Goal: Task Accomplishment & Management: Use online tool/utility

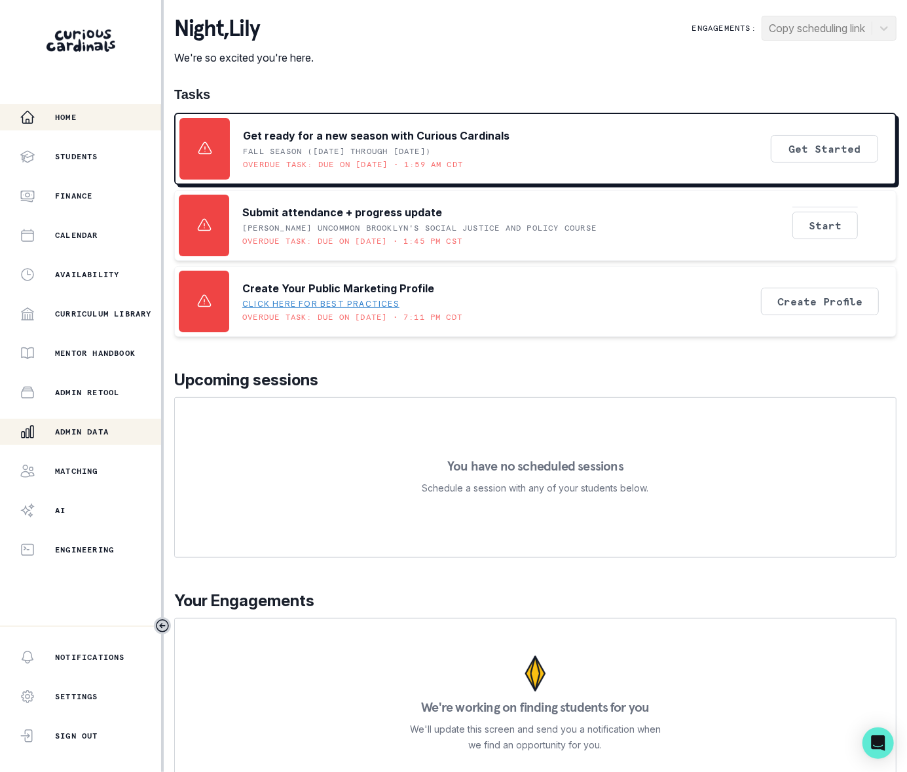
click at [92, 430] on p "Admin Data" at bounding box center [82, 431] width 54 height 10
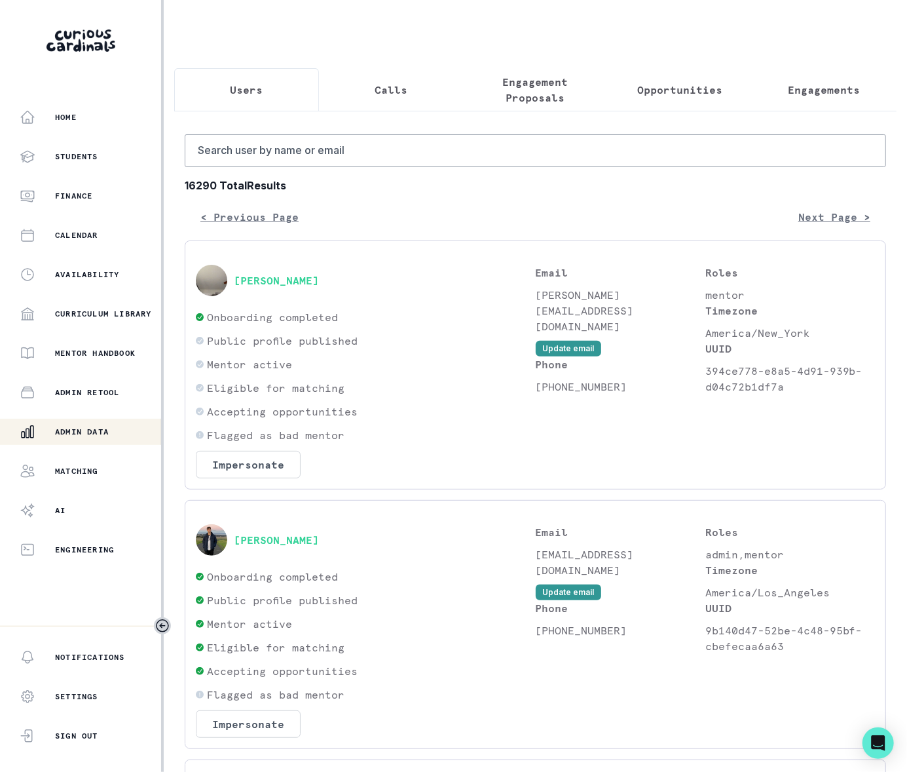
click at [789, 89] on p "Engagements" at bounding box center [825, 90] width 72 height 16
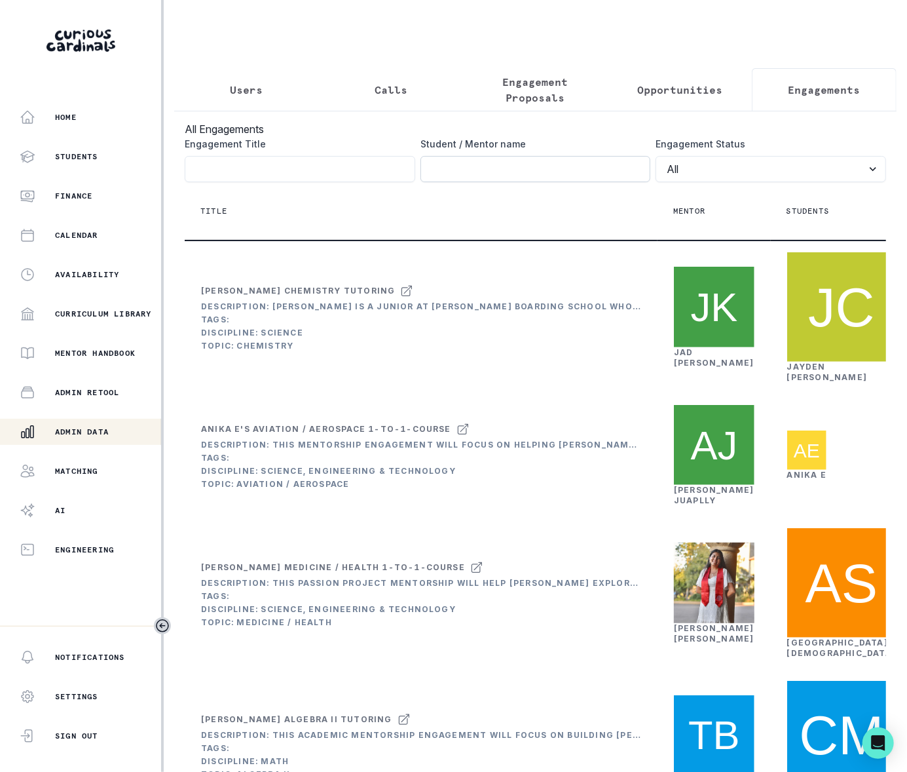
click at [504, 181] on input "Engagement Title" at bounding box center [536, 169] width 231 height 26
paste input "[PERSON_NAME] [PERSON_NAME]"
type input "[PERSON_NAME] [PERSON_NAME]"
click button "submit" at bounding box center [0, 0] width 0 height 0
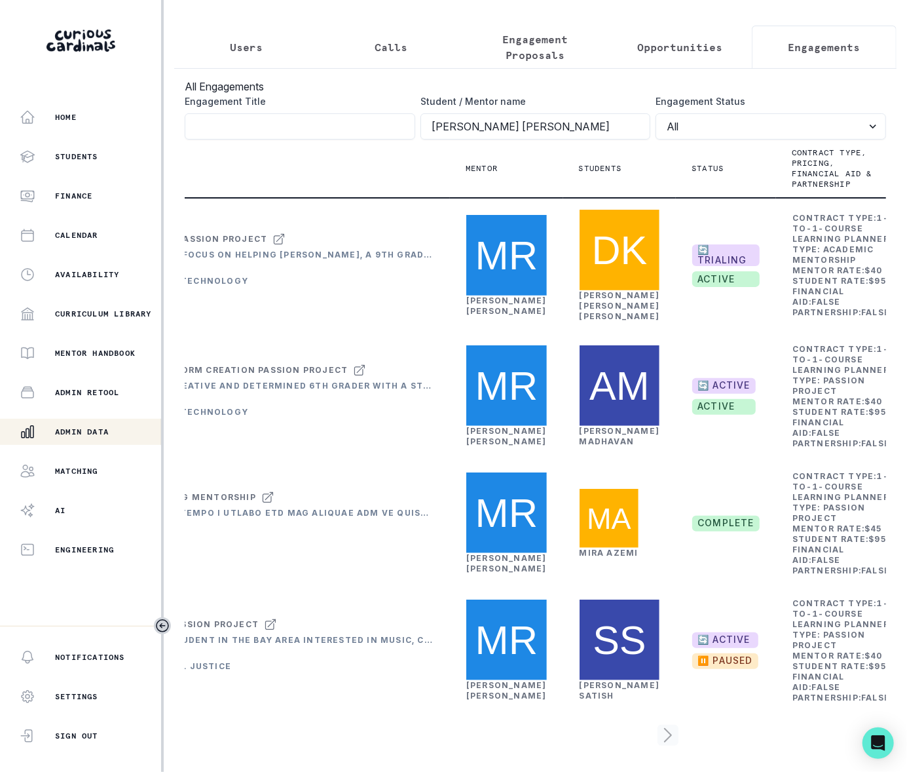
scroll to position [0, 275]
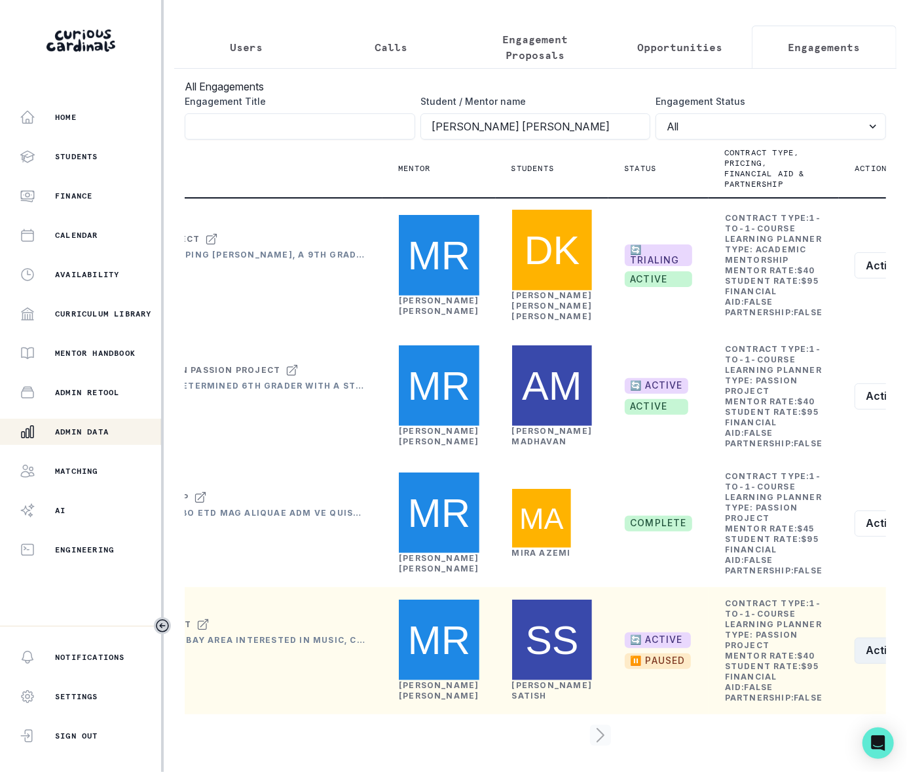
click at [907, 645] on icon "row menu" at bounding box center [916, 650] width 10 height 10
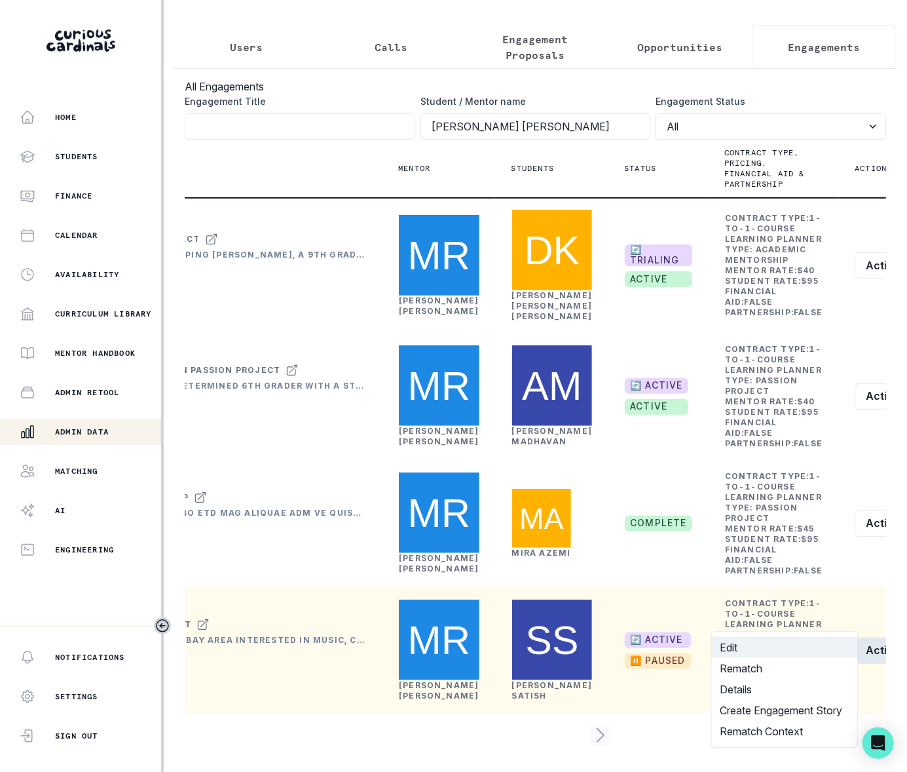
click at [734, 646] on button "Edit" at bounding box center [784, 647] width 145 height 21
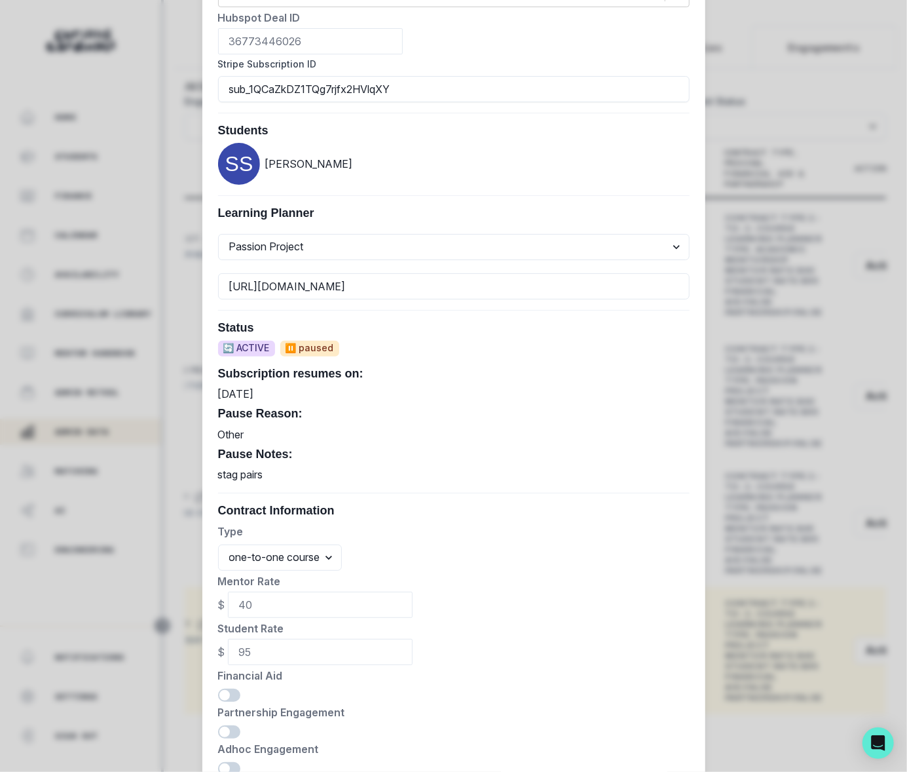
scroll to position [491, 0]
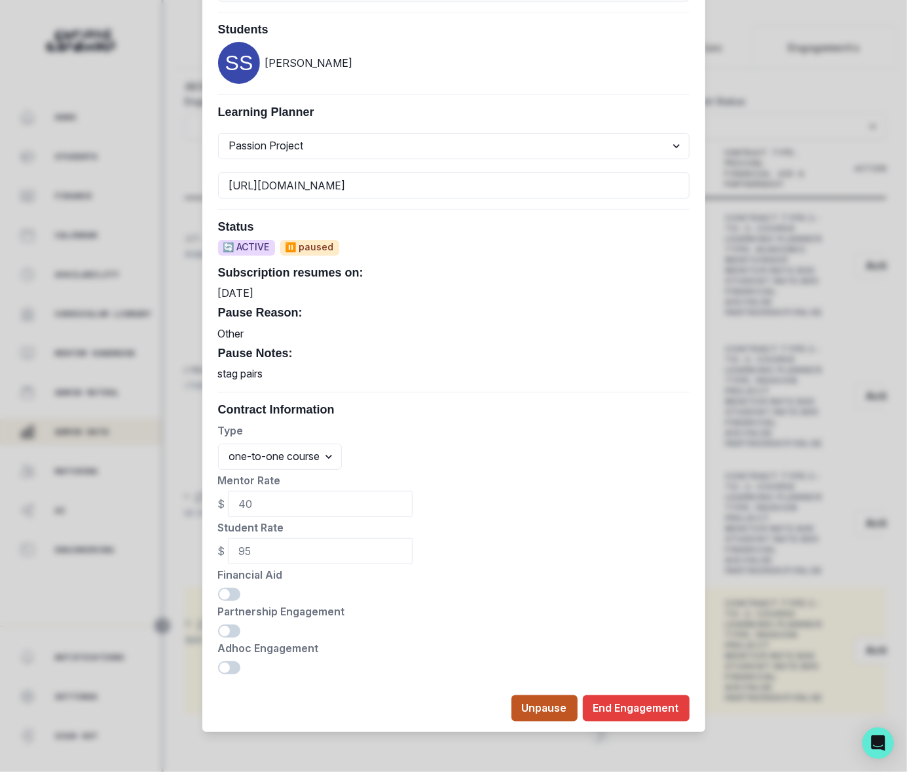
click at [537, 708] on button "Unpause" at bounding box center [545, 708] width 66 height 26
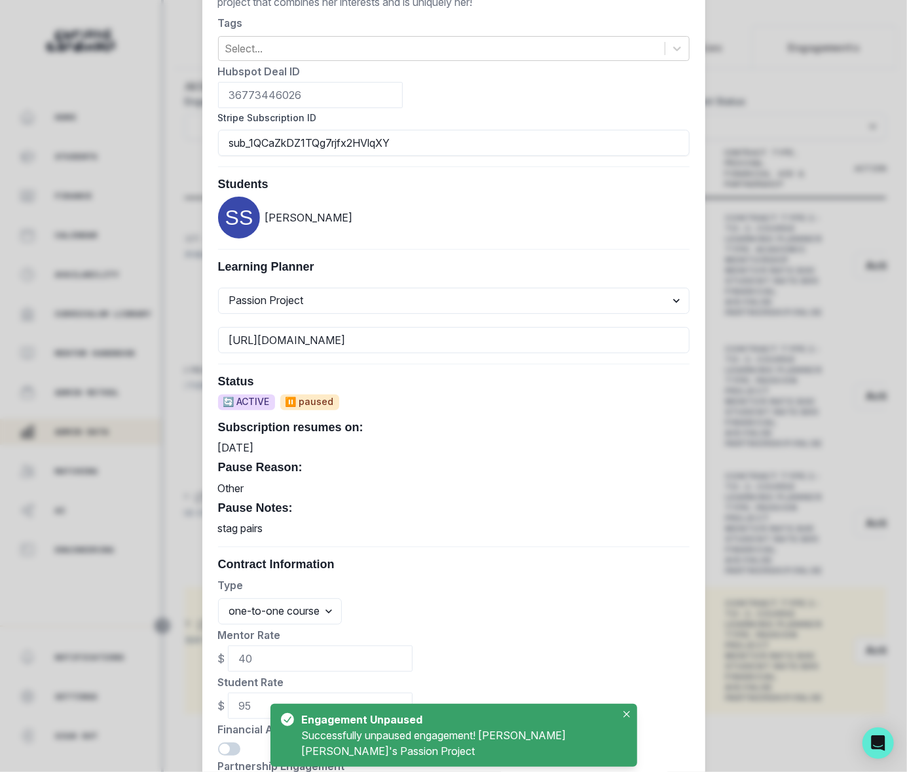
scroll to position [3, 0]
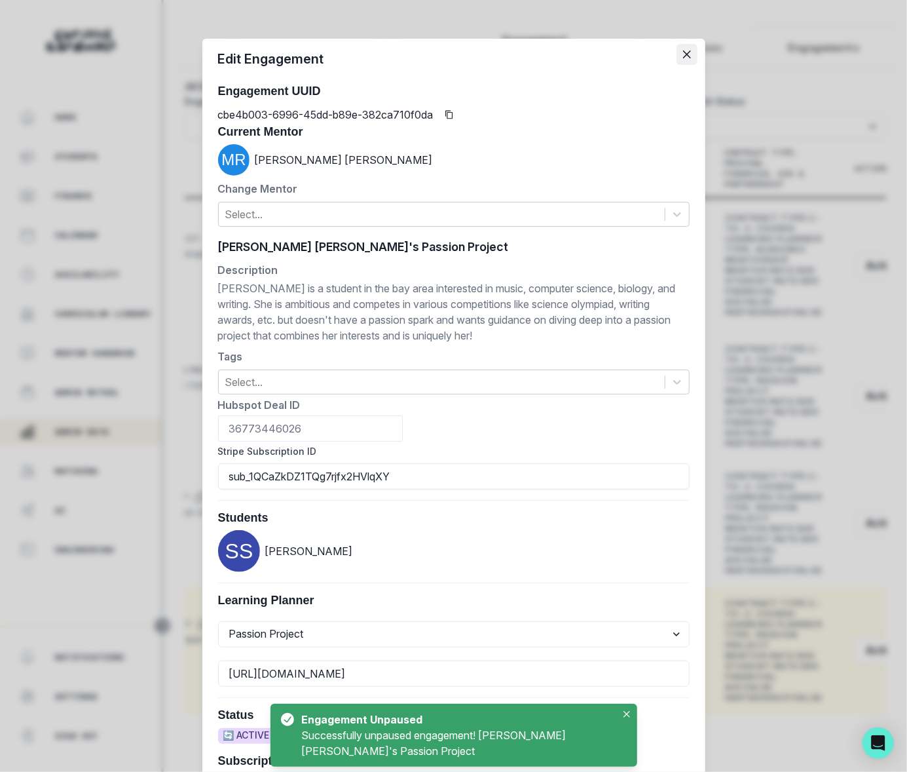
click at [683, 50] on icon "Close" at bounding box center [687, 54] width 8 height 8
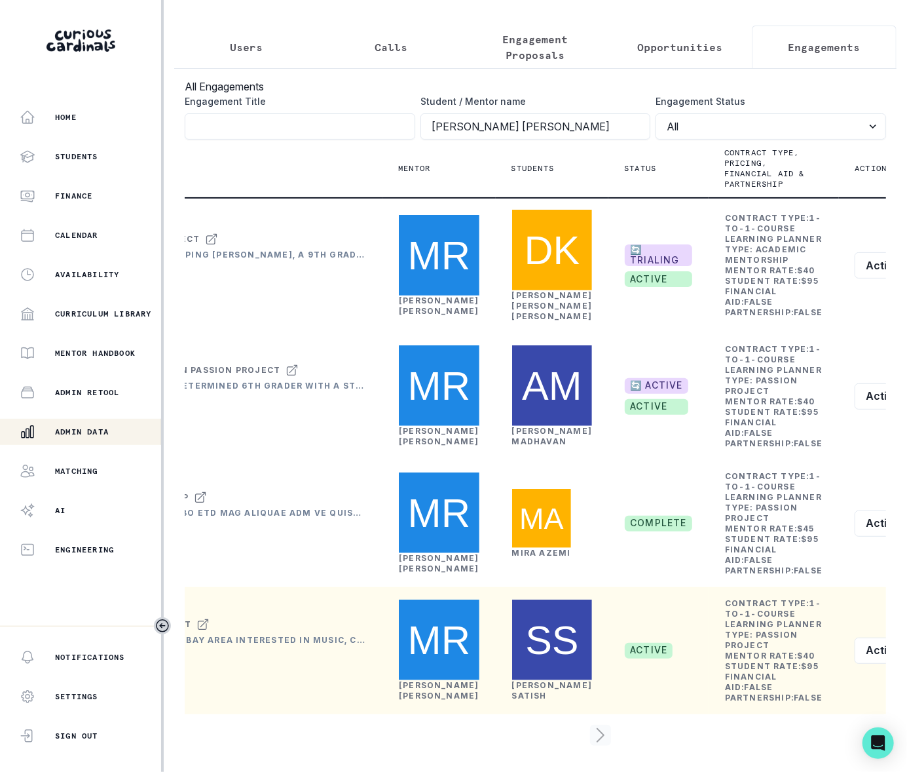
click at [103, 431] on p "Admin Data" at bounding box center [82, 431] width 54 height 10
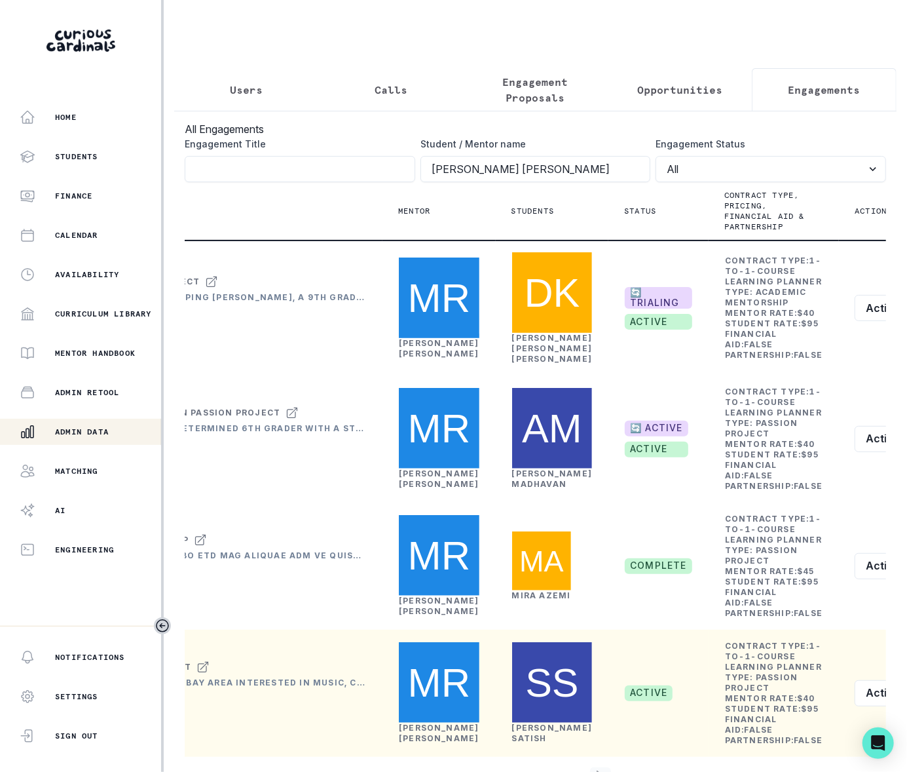
click at [245, 82] on p "Users" at bounding box center [246, 90] width 33 height 16
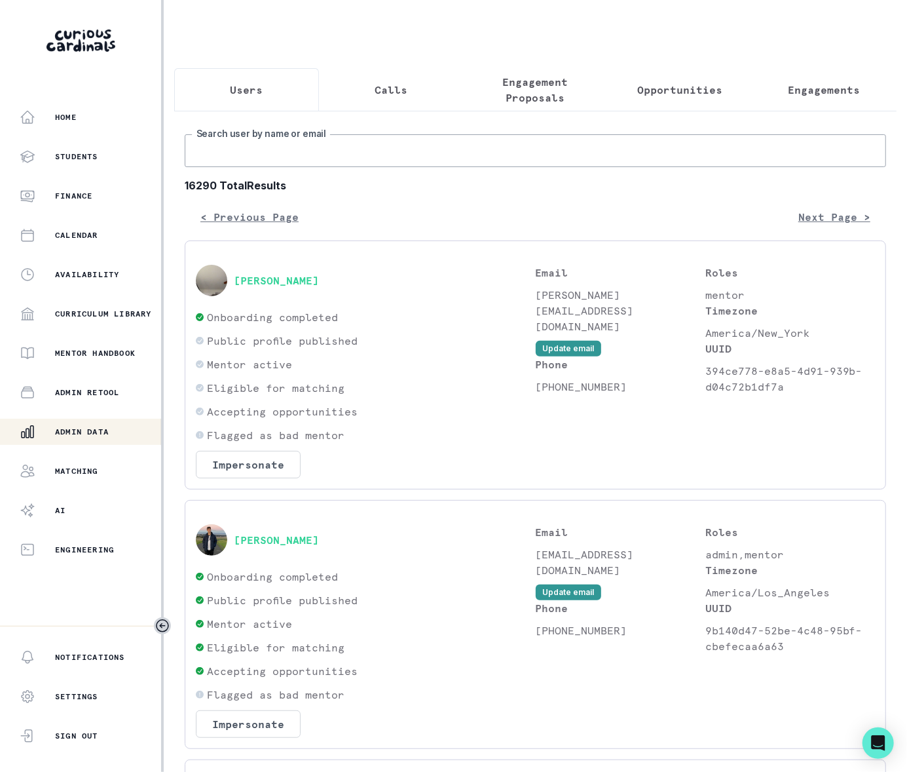
click at [231, 161] on input "Search user by name or email" at bounding box center [536, 150] width 702 height 33
type input "[PERSON_NAME]"
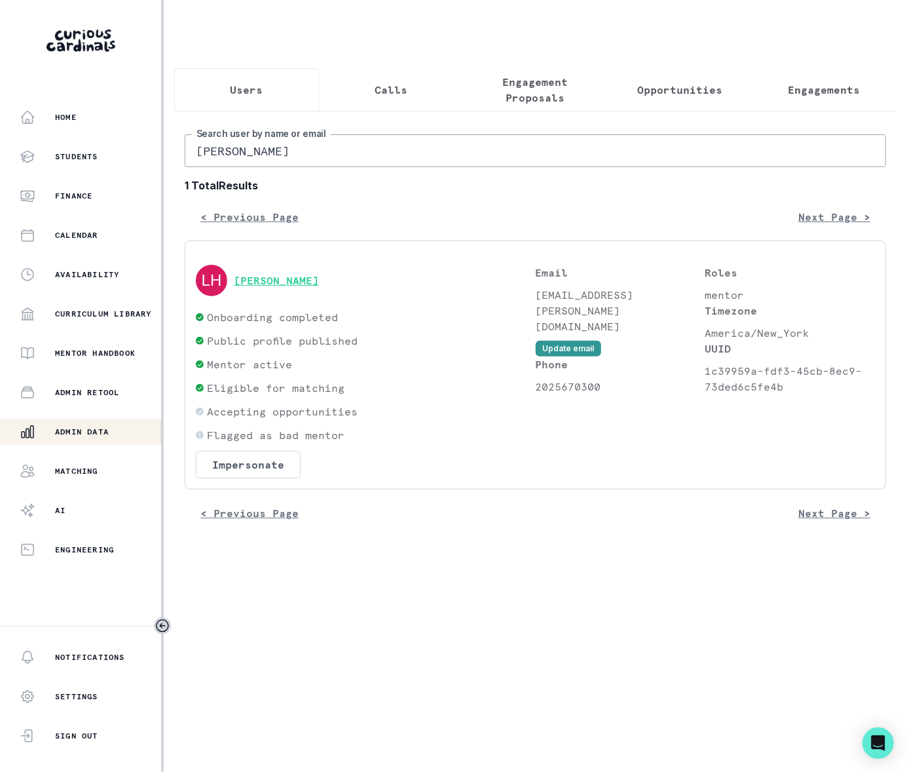
click at [286, 287] on button "[PERSON_NAME]" at bounding box center [276, 280] width 85 height 13
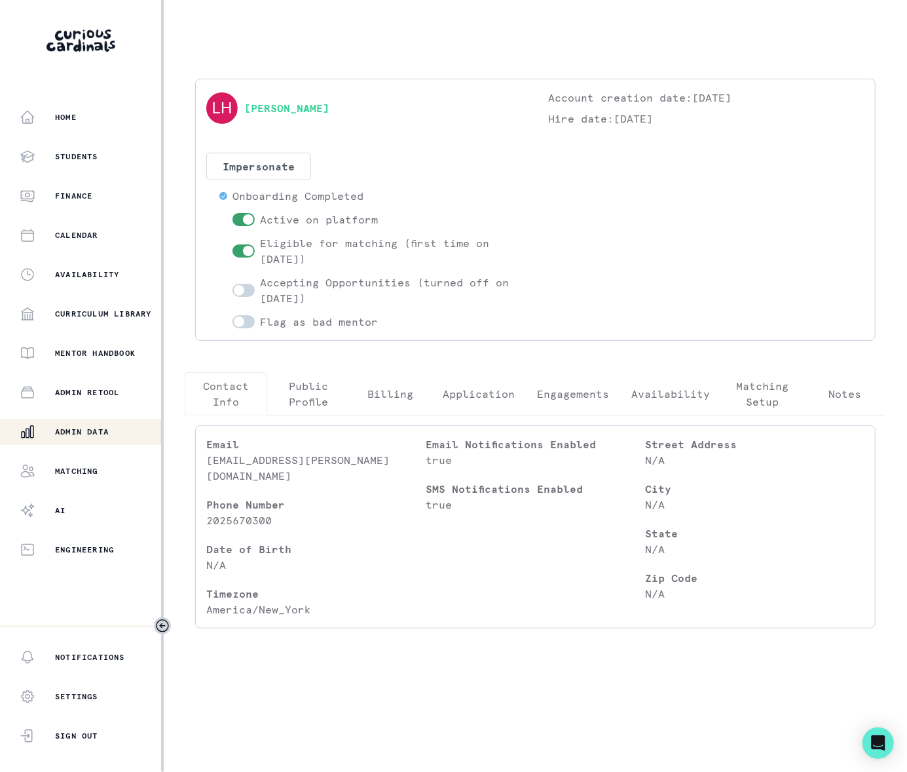
click at [578, 392] on p "Engagements" at bounding box center [573, 394] width 72 height 16
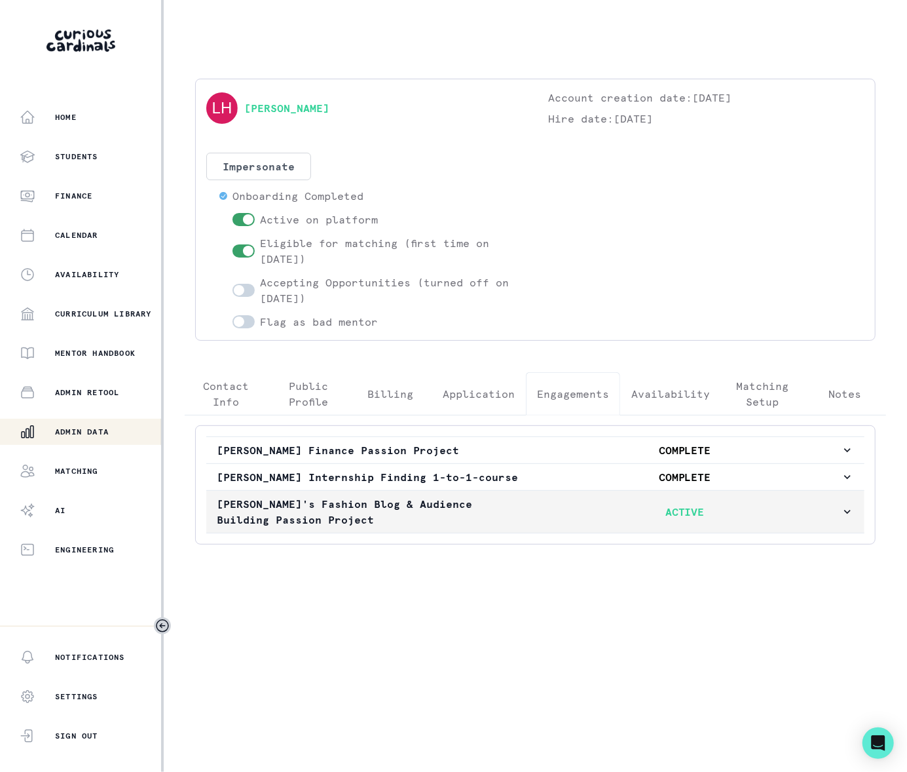
click at [844, 518] on icon "button" at bounding box center [847, 511] width 13 height 13
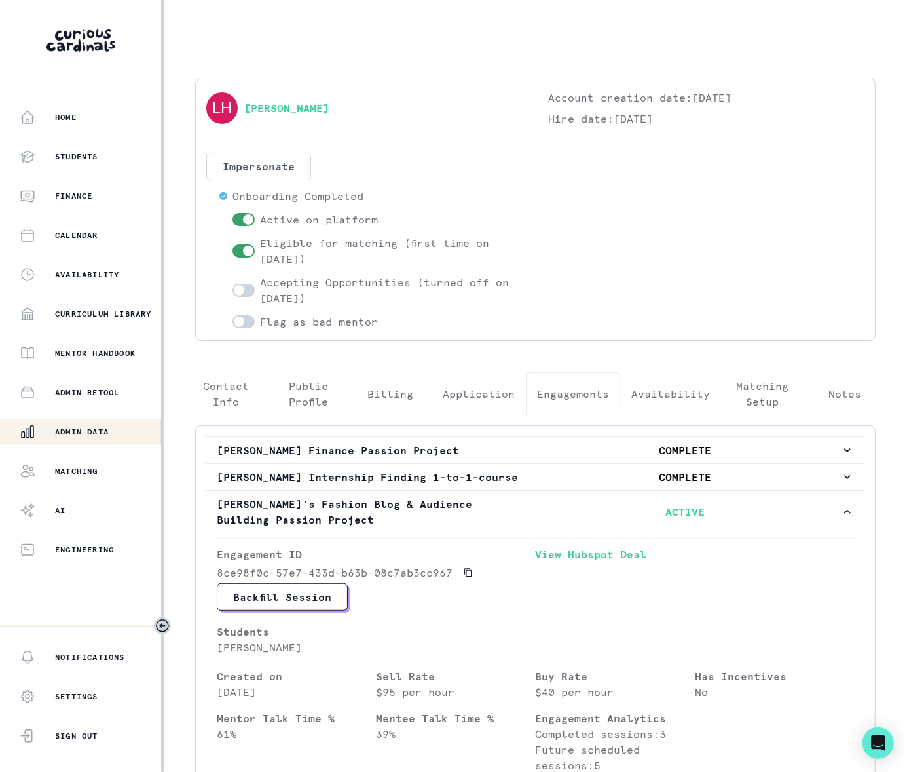
scroll to position [239, 0]
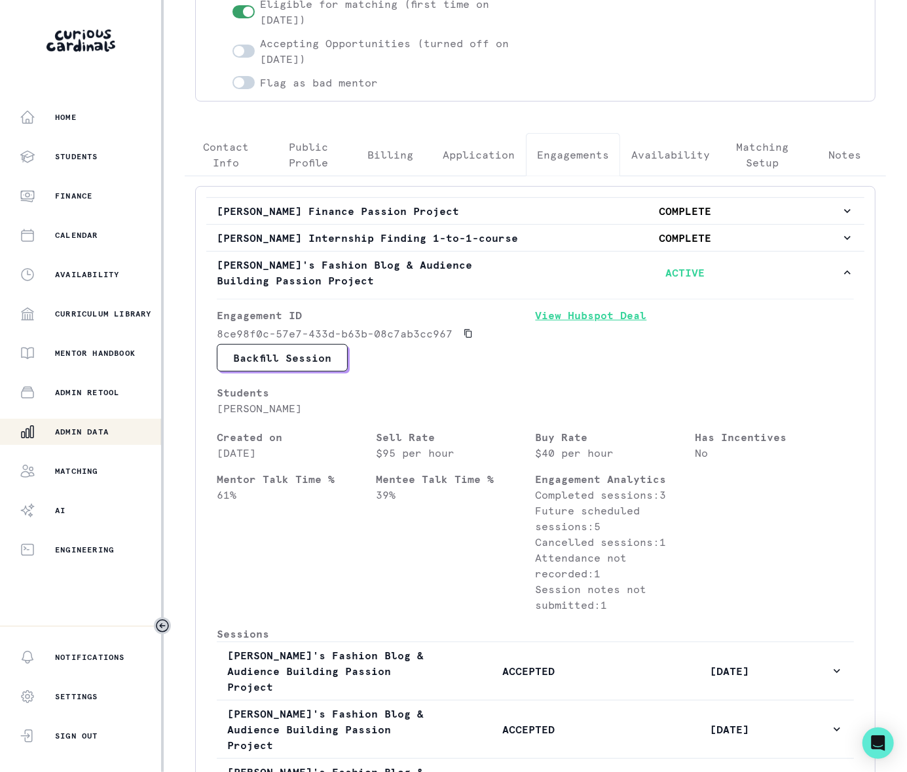
click at [584, 334] on link "View Hubspot Deal" at bounding box center [695, 325] width 319 height 37
click at [105, 428] on p "Admin Data" at bounding box center [82, 431] width 54 height 10
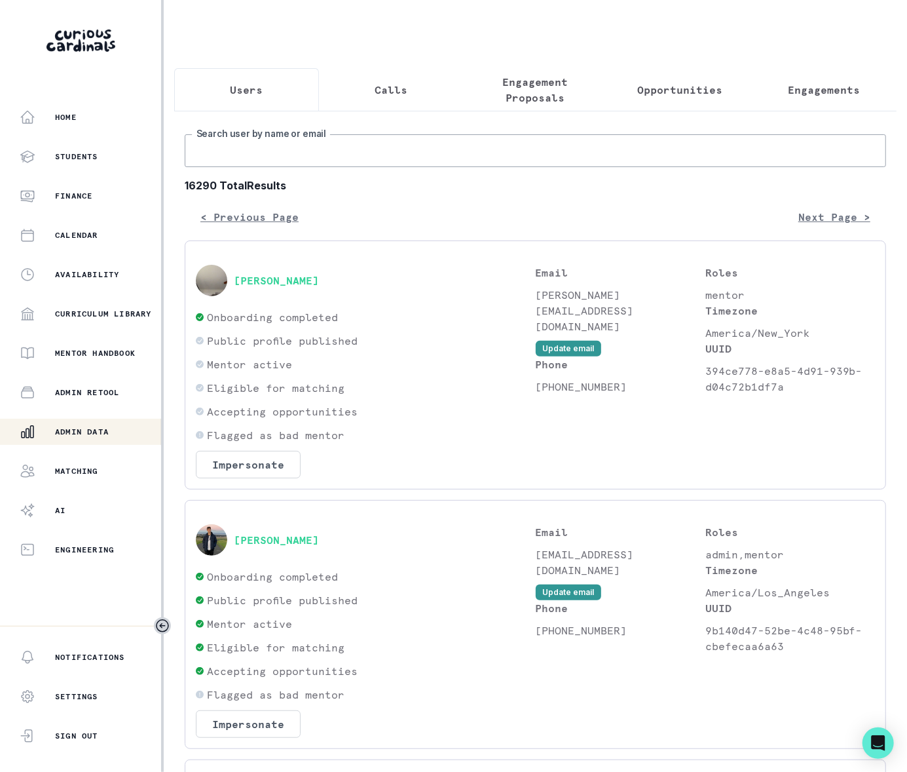
click at [224, 167] on input "Search user by name or email" at bounding box center [536, 150] width 702 height 33
paste input "[PERSON_NAME]"
type input "[PERSON_NAME]"
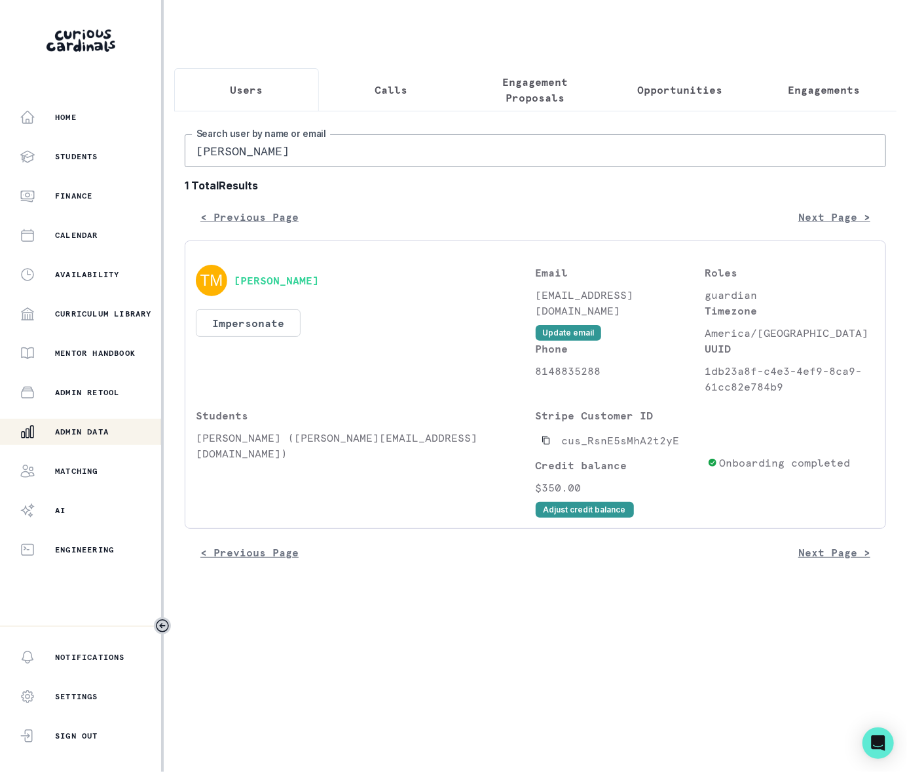
drag, startPoint x: 261, startPoint y: 161, endPoint x: 166, endPoint y: 166, distance: 95.1
click at [166, 166] on main "Users Calls Engagement Proposals Opportunities Engagements [PERSON_NAME] Search…" at bounding box center [535, 386] width 743 height 772
type input "[PERSON_NAME]"
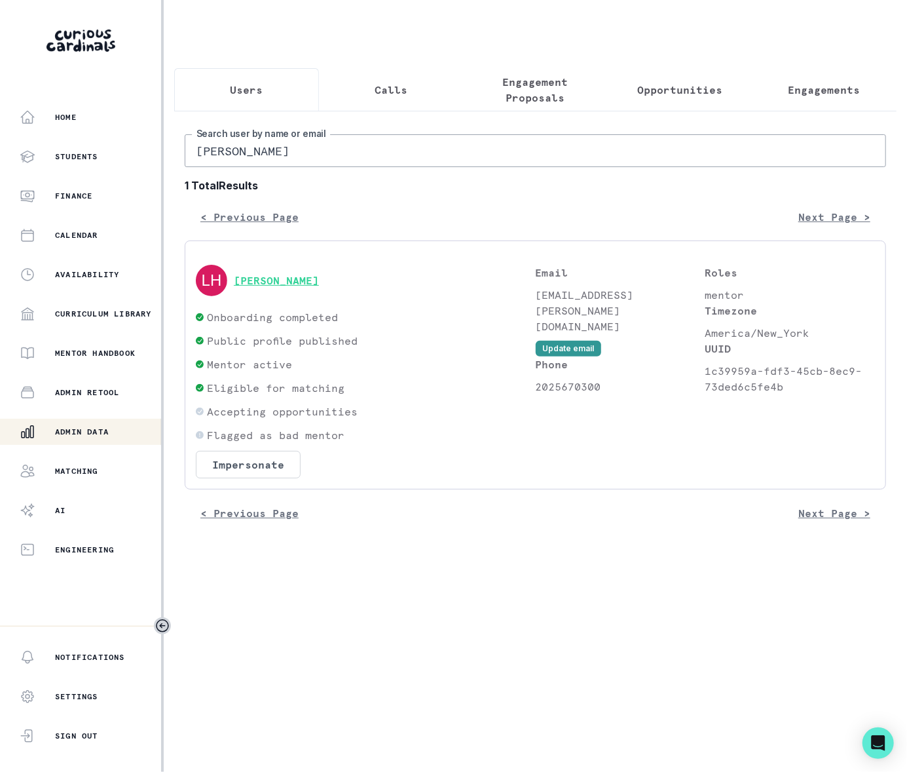
click at [293, 287] on button "[PERSON_NAME]" at bounding box center [276, 280] width 85 height 13
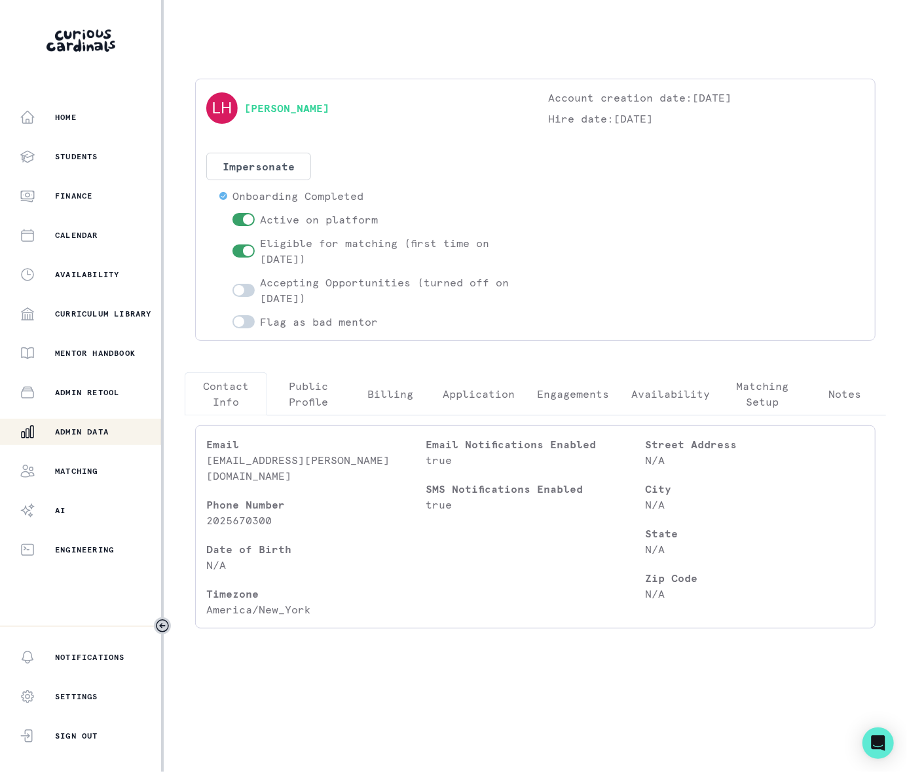
click at [567, 394] on p "Engagements" at bounding box center [573, 394] width 72 height 16
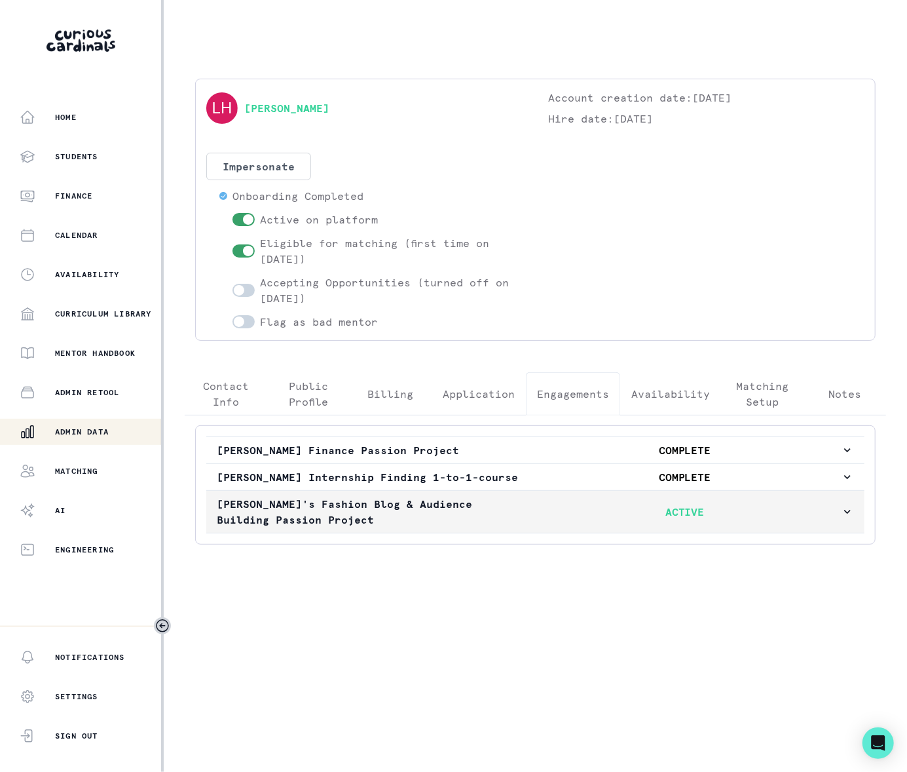
click at [849, 514] on icon "button" at bounding box center [847, 511] width 13 height 13
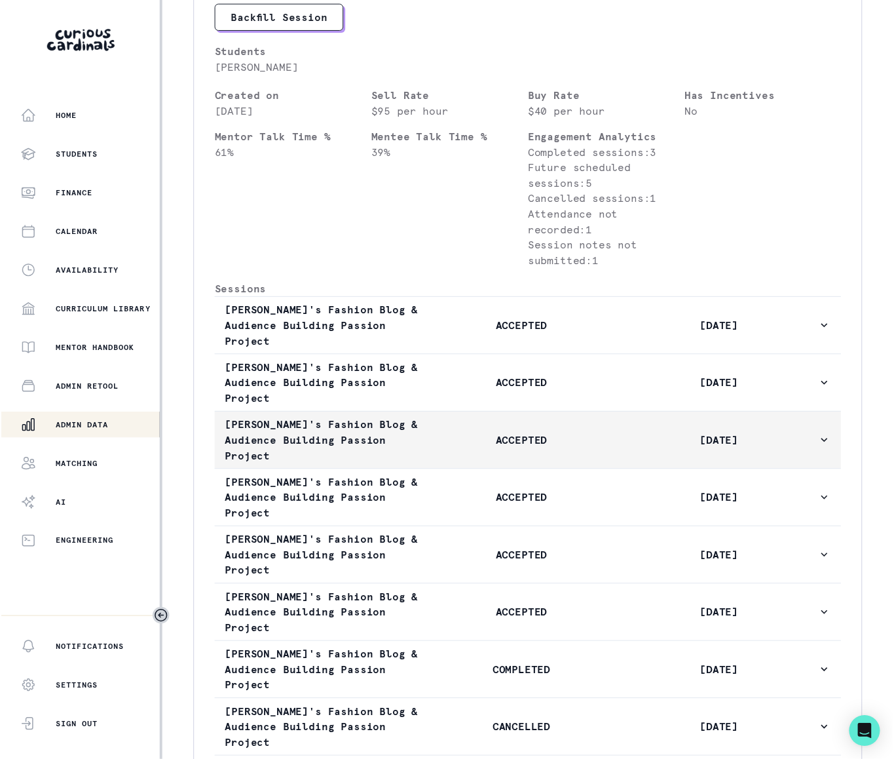
scroll to position [847, 0]
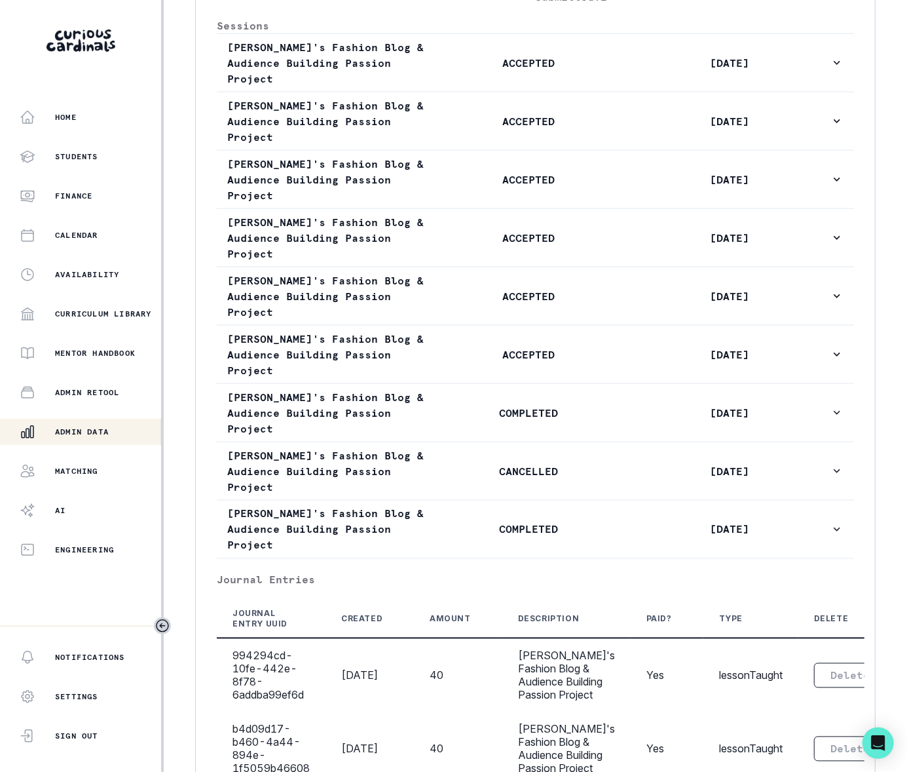
click at [77, 435] on p "Admin Data" at bounding box center [82, 431] width 54 height 10
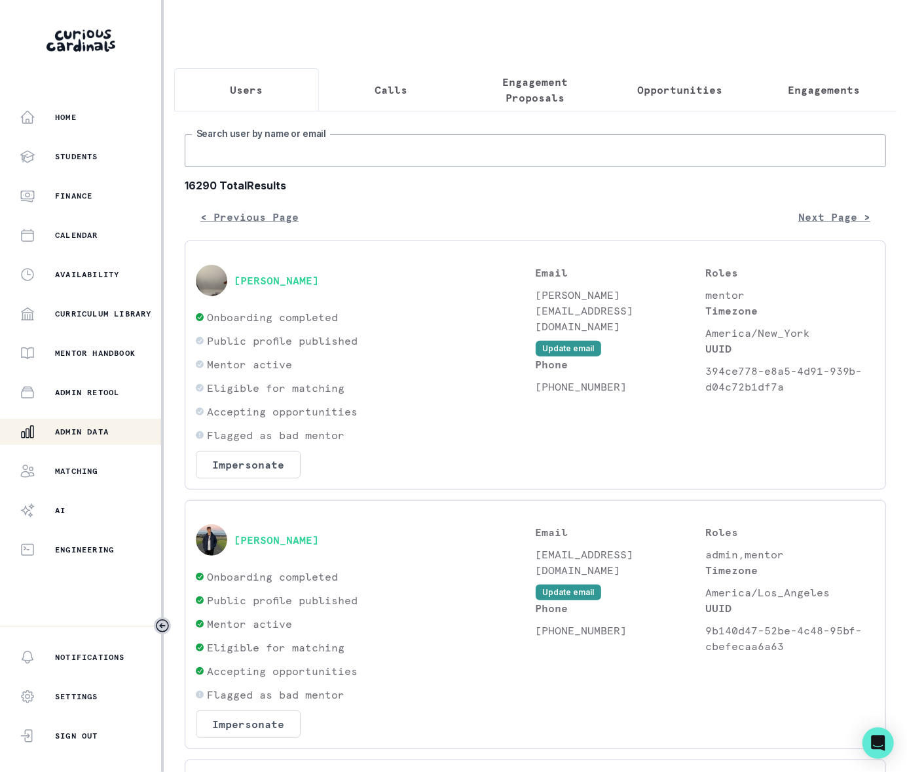
click at [234, 167] on input "Search user by name or email" at bounding box center [536, 150] width 702 height 33
type input "[PERSON_NAME]"
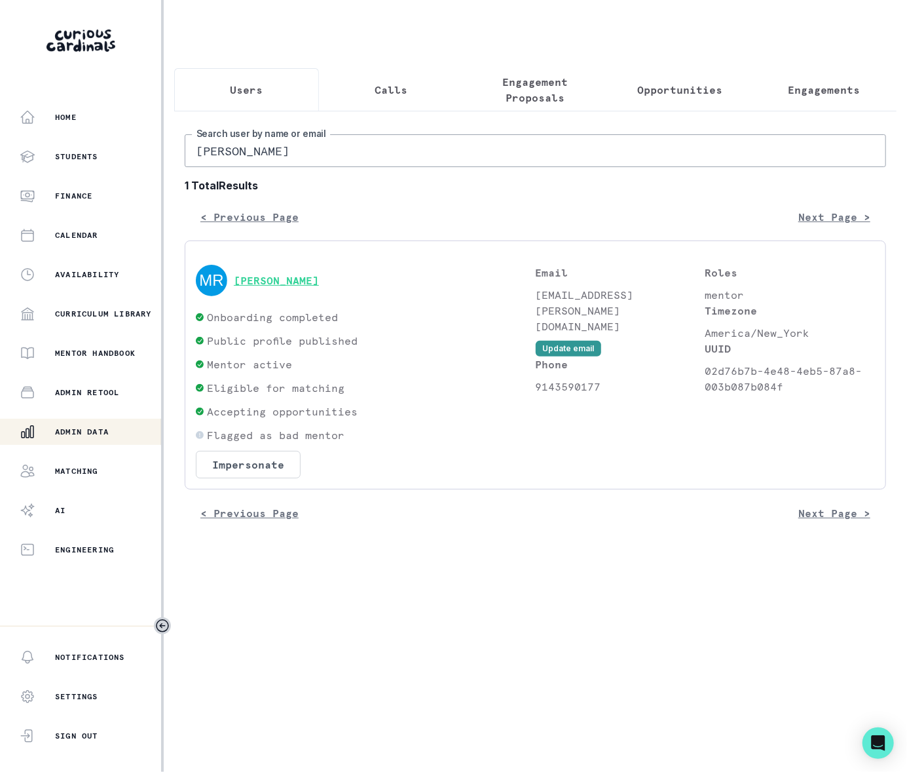
click at [286, 287] on button "[PERSON_NAME]" at bounding box center [276, 280] width 85 height 13
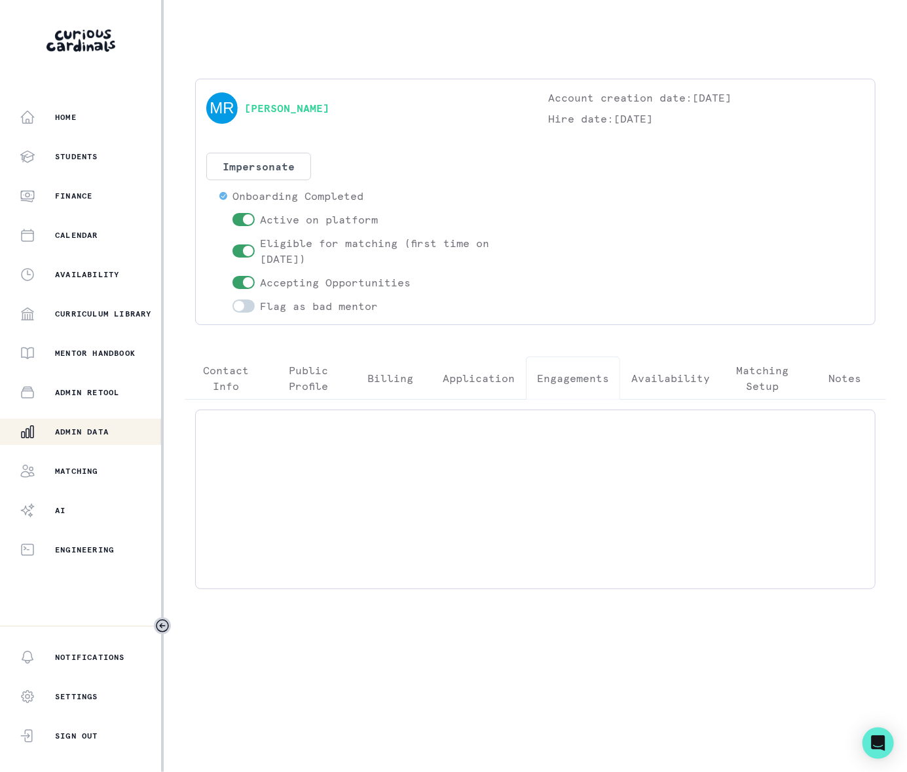
click at [580, 376] on p "Engagements" at bounding box center [573, 378] width 72 height 16
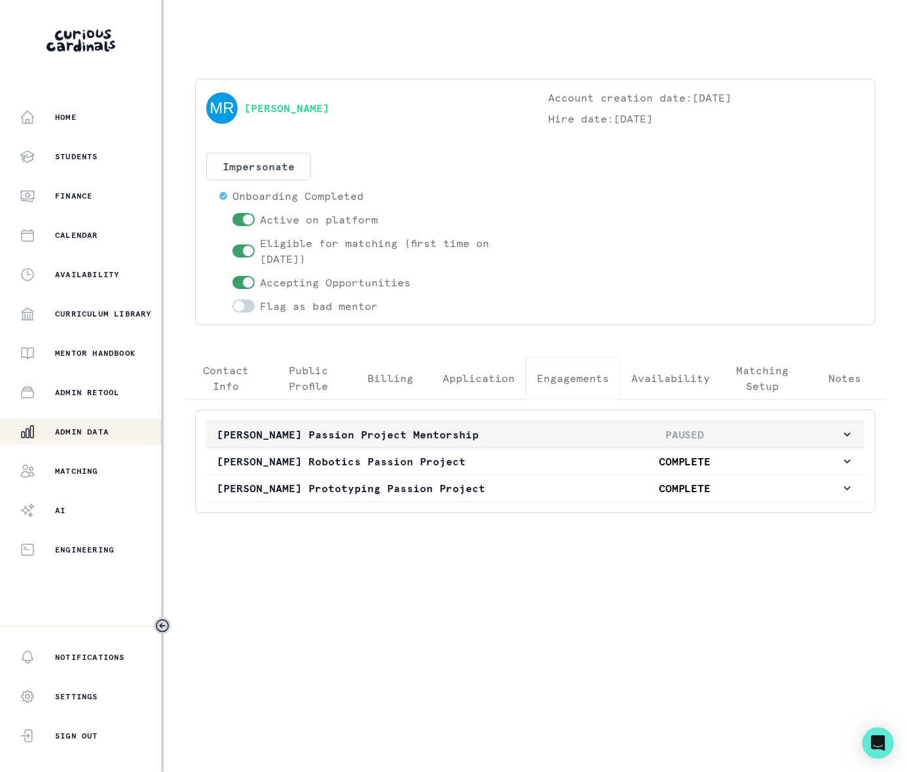
click at [844, 439] on icon "button" at bounding box center [847, 434] width 13 height 13
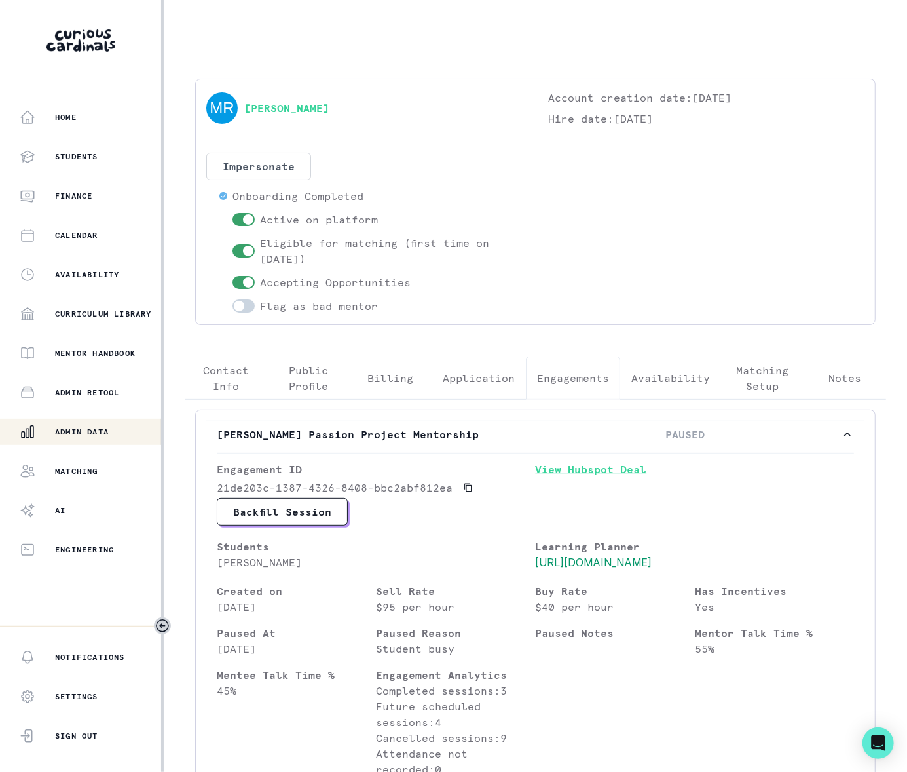
click at [592, 470] on link "View Hubspot Deal" at bounding box center [695, 479] width 319 height 37
click at [85, 431] on p "Admin Data" at bounding box center [82, 431] width 54 height 10
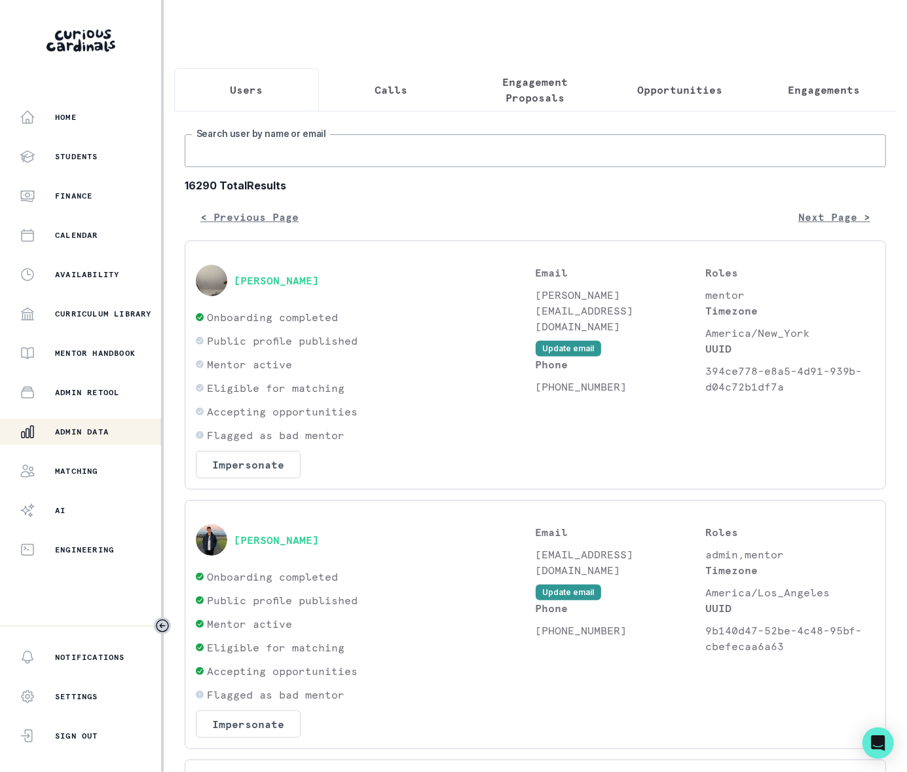
click at [214, 162] on input "Search user by name or email" at bounding box center [536, 150] width 702 height 33
paste input "[PERSON_NAME]"
type input "[PERSON_NAME]"
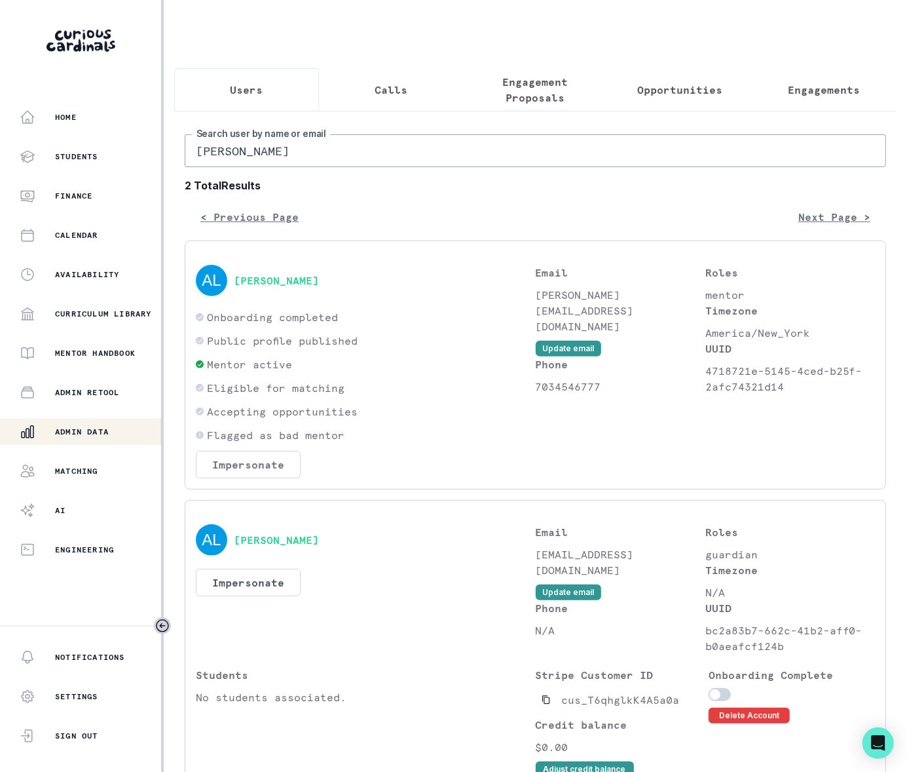
click at [261, 478] on button "Impersonate" at bounding box center [248, 465] width 105 height 28
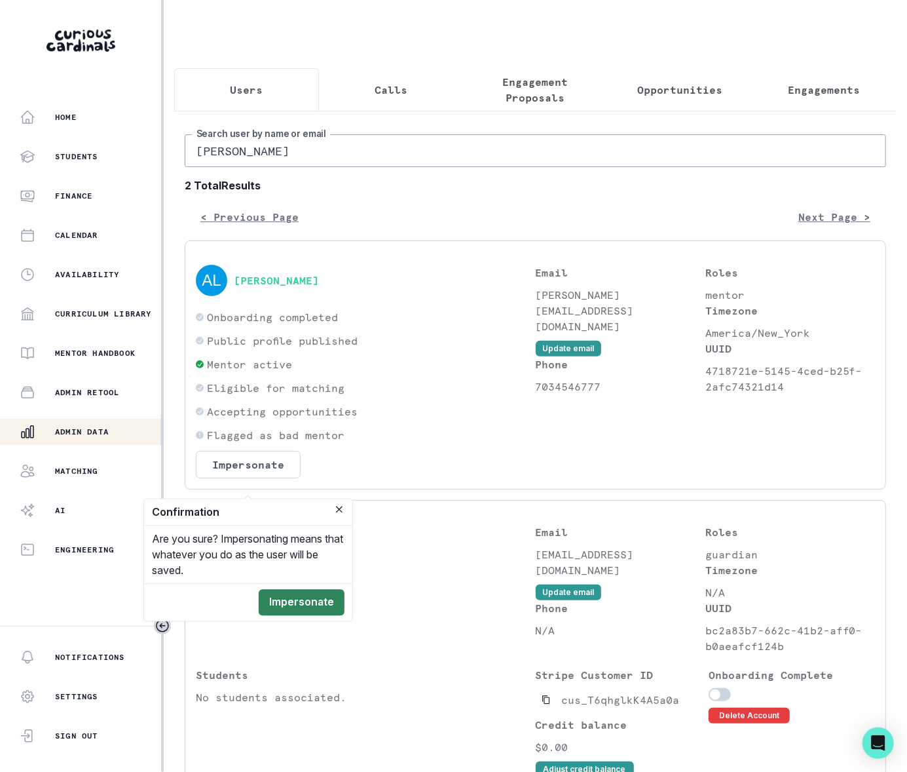
click at [312, 598] on button "Impersonate" at bounding box center [302, 603] width 86 height 26
